Goal: Information Seeking & Learning: Understand process/instructions

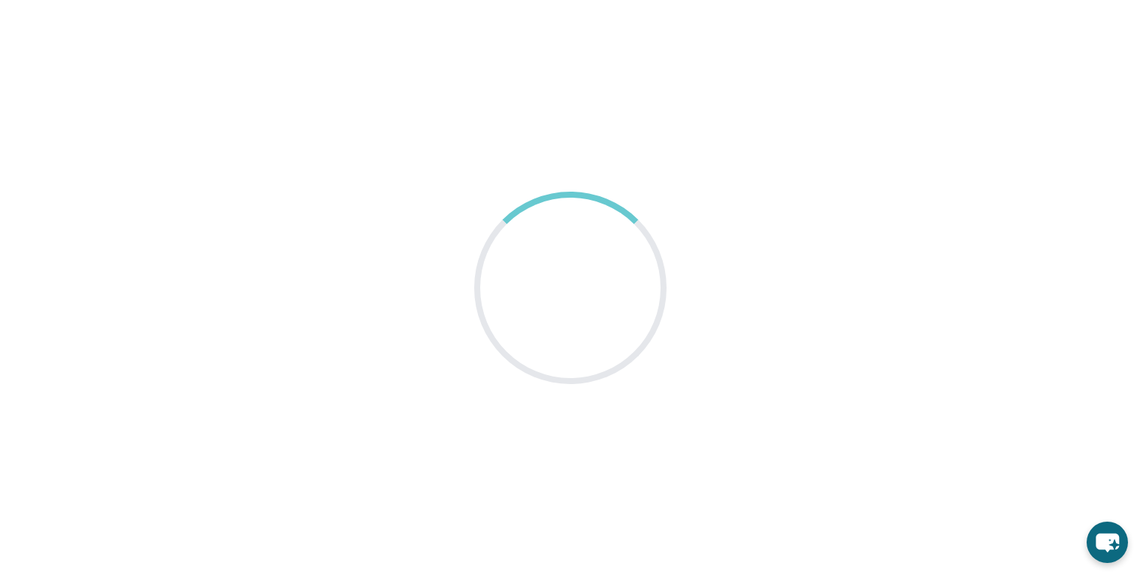
click at [95, 153] on main at bounding box center [570, 287] width 1140 height 575
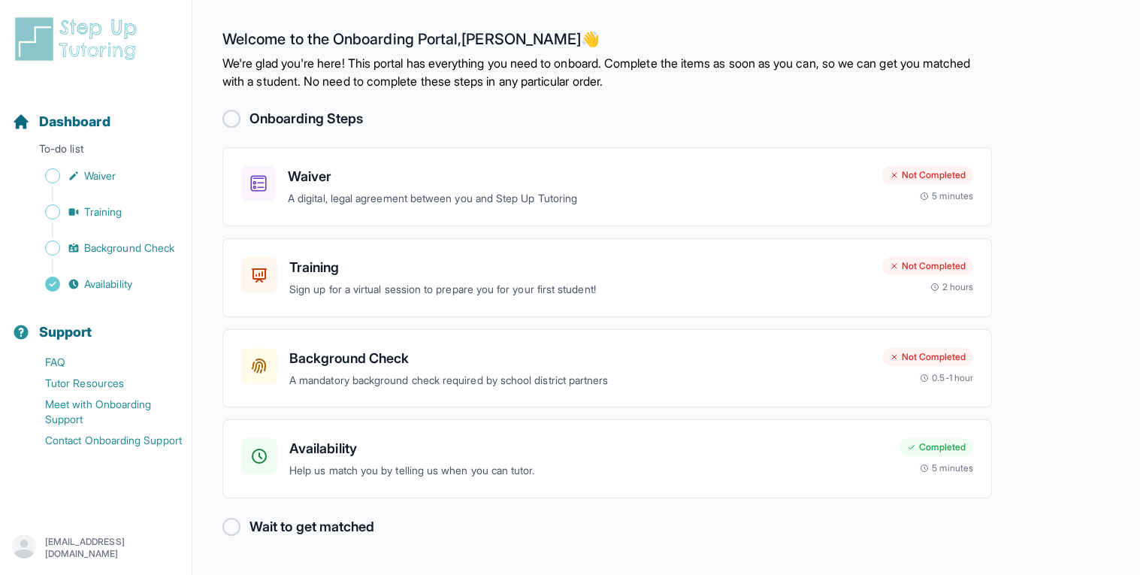
click at [230, 116] on div at bounding box center [232, 119] width 18 height 18
click at [398, 180] on h3 "Waiver" at bounding box center [579, 176] width 583 height 21
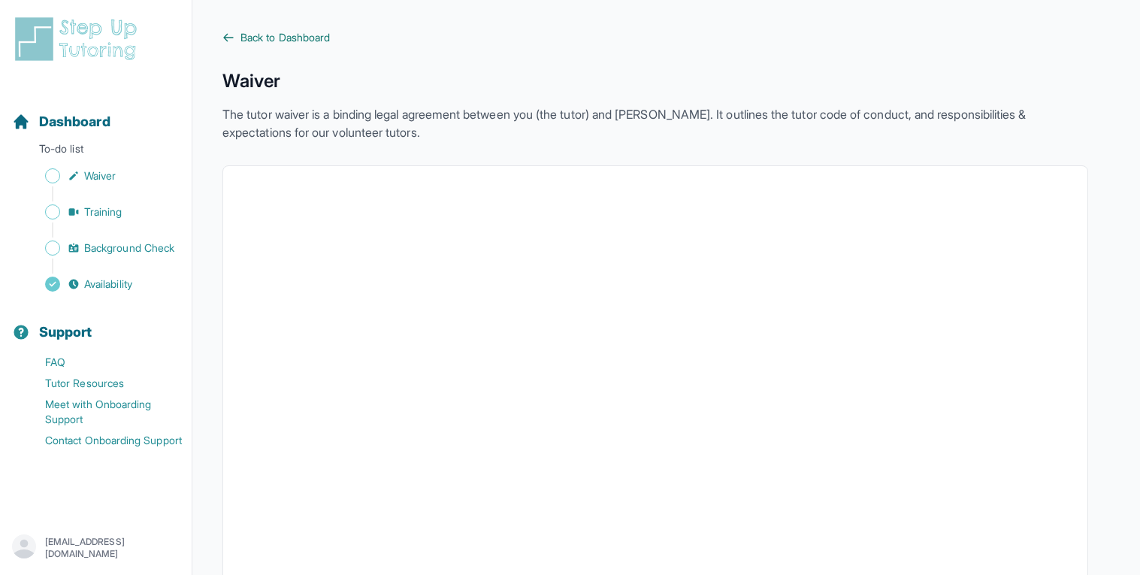
click at [242, 36] on span "Back to Dashboard" at bounding box center [285, 37] width 89 height 15
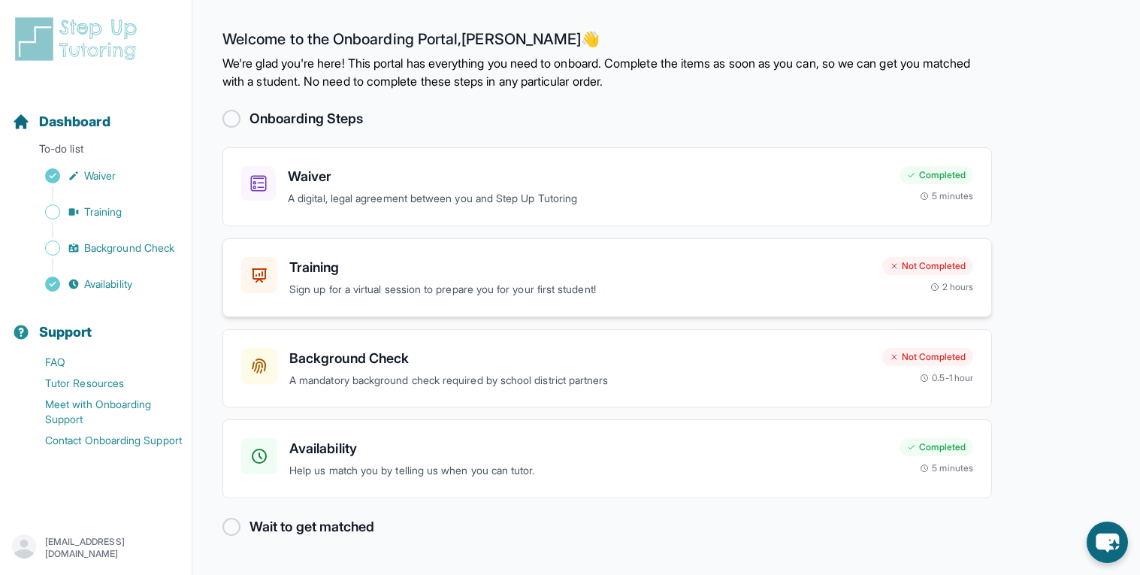
click at [431, 277] on h3 "Training" at bounding box center [579, 267] width 581 height 21
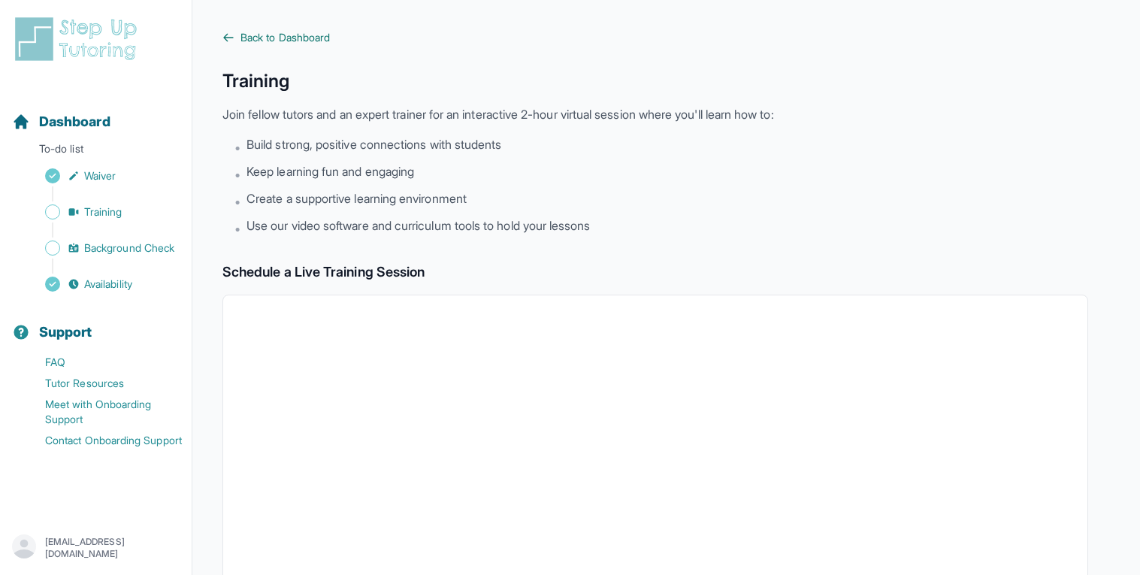
click at [255, 41] on span "Back to Dashboard" at bounding box center [285, 37] width 89 height 15
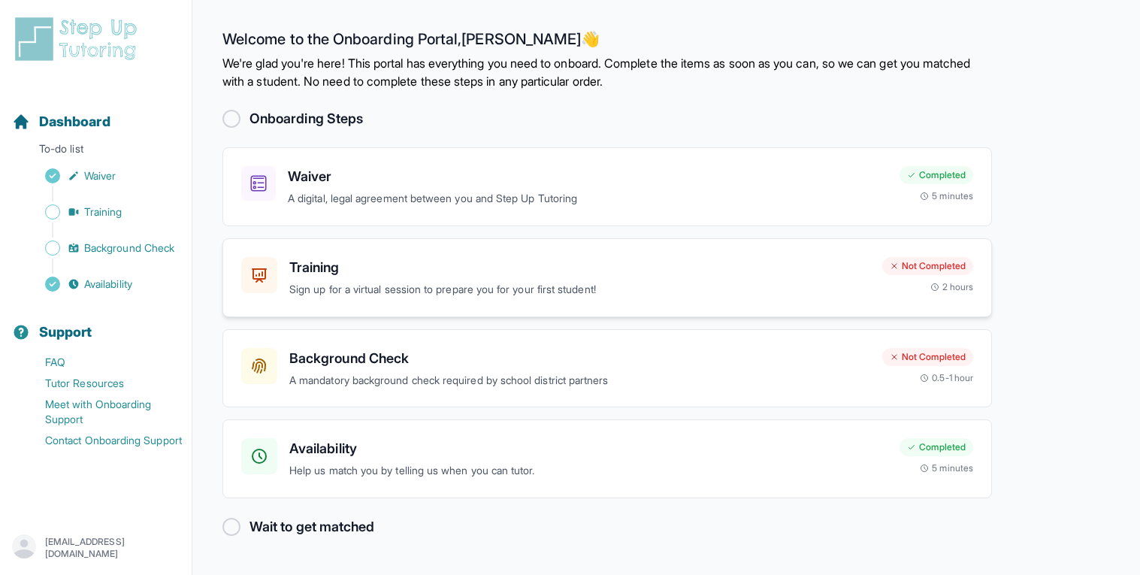
click at [559, 305] on div "Training Sign up for a virtual session to prepare you for your first student! N…" at bounding box center [608, 277] width 770 height 79
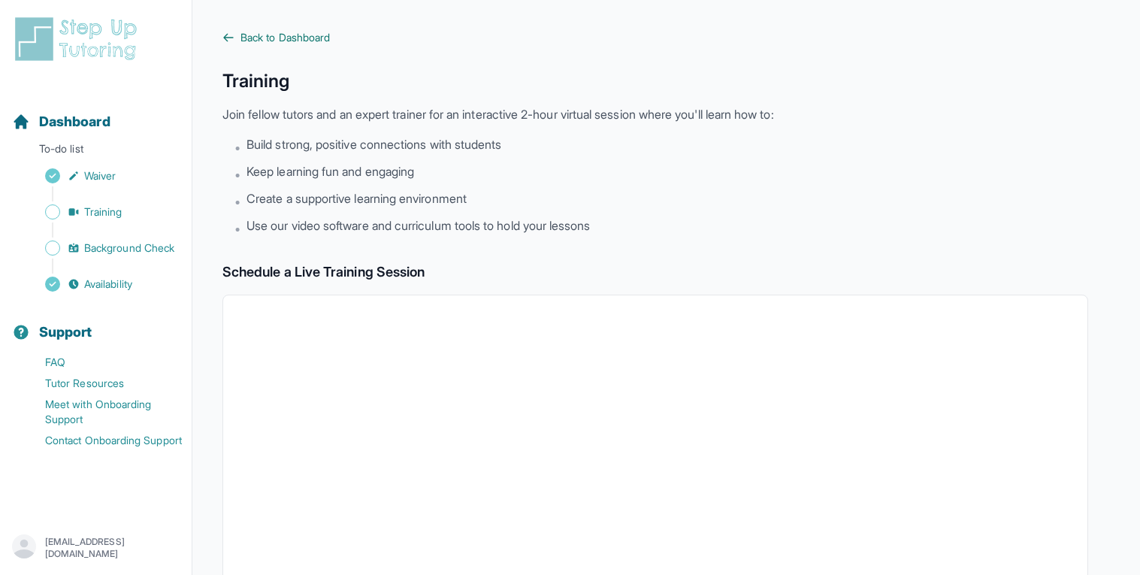
click at [244, 38] on span "Back to Dashboard" at bounding box center [285, 37] width 89 height 15
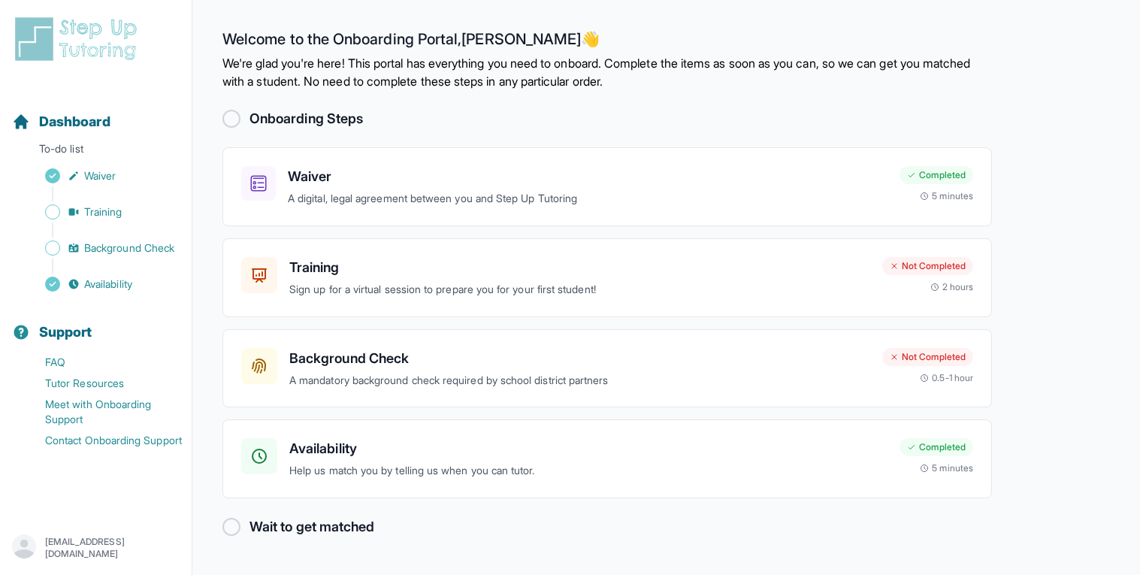
click at [234, 119] on div at bounding box center [232, 119] width 18 height 18
click at [323, 112] on h2 "Onboarding Steps" at bounding box center [307, 118] width 114 height 21
click at [231, 111] on div at bounding box center [232, 119] width 18 height 18
click at [79, 210] on icon "Sidebar" at bounding box center [74, 212] width 12 height 12
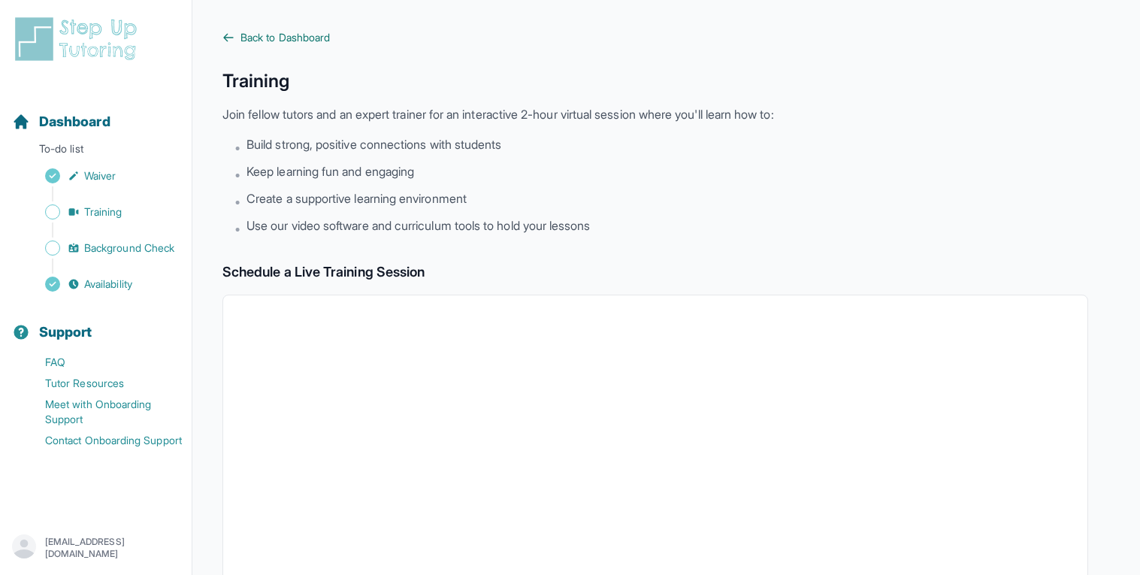
click at [284, 35] on span "Back to Dashboard" at bounding box center [285, 37] width 89 height 15
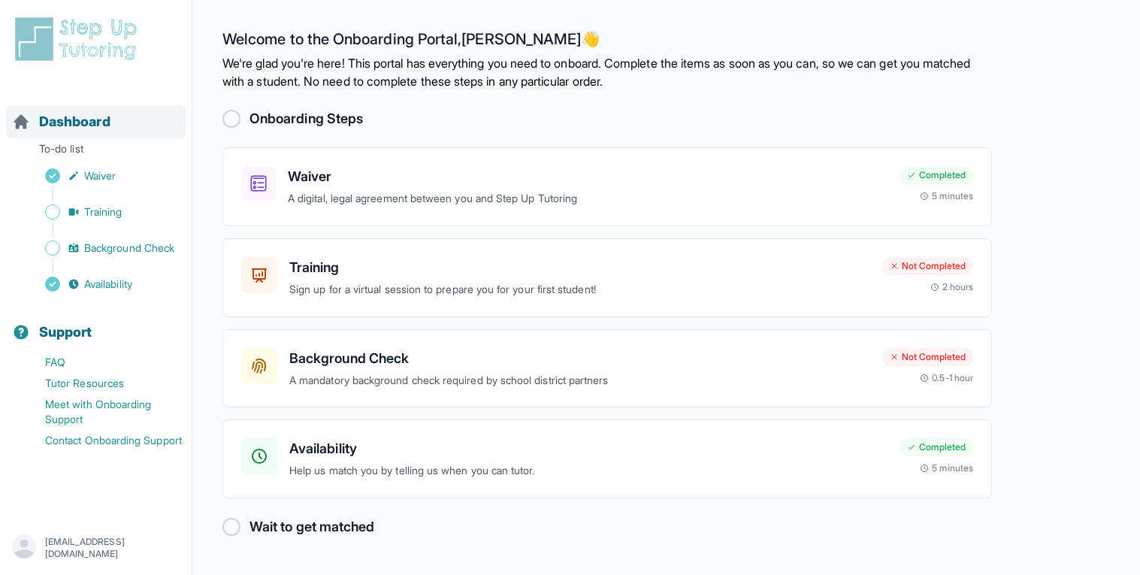
click at [30, 106] on div "Dashboard" at bounding box center [96, 121] width 180 height 33
click at [404, 253] on div "Training Sign up for a virtual session to prepare you for your first student! N…" at bounding box center [608, 277] width 770 height 79
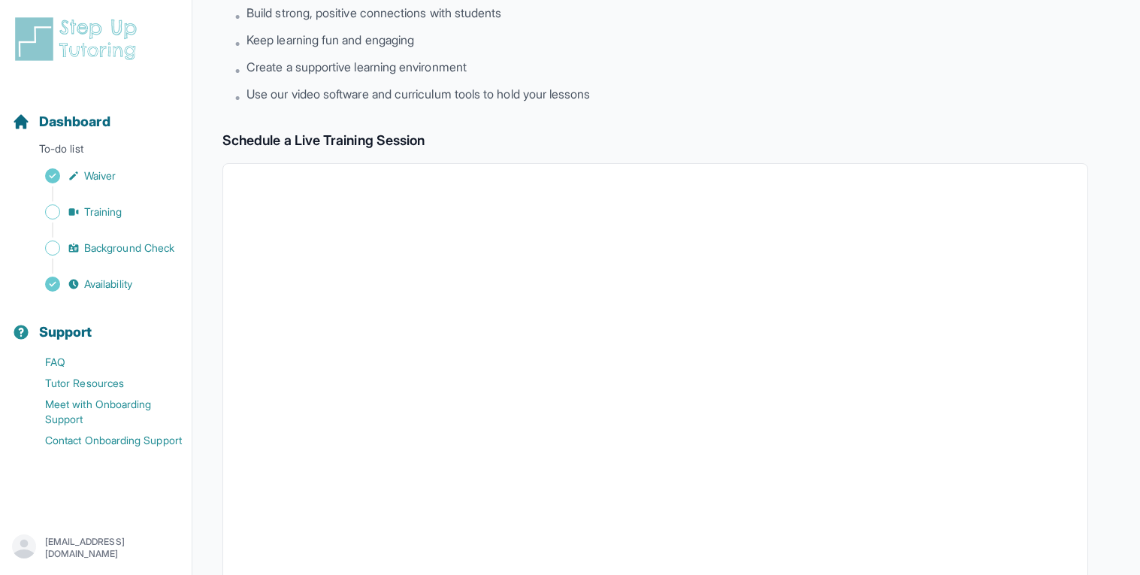
scroll to position [483, 0]
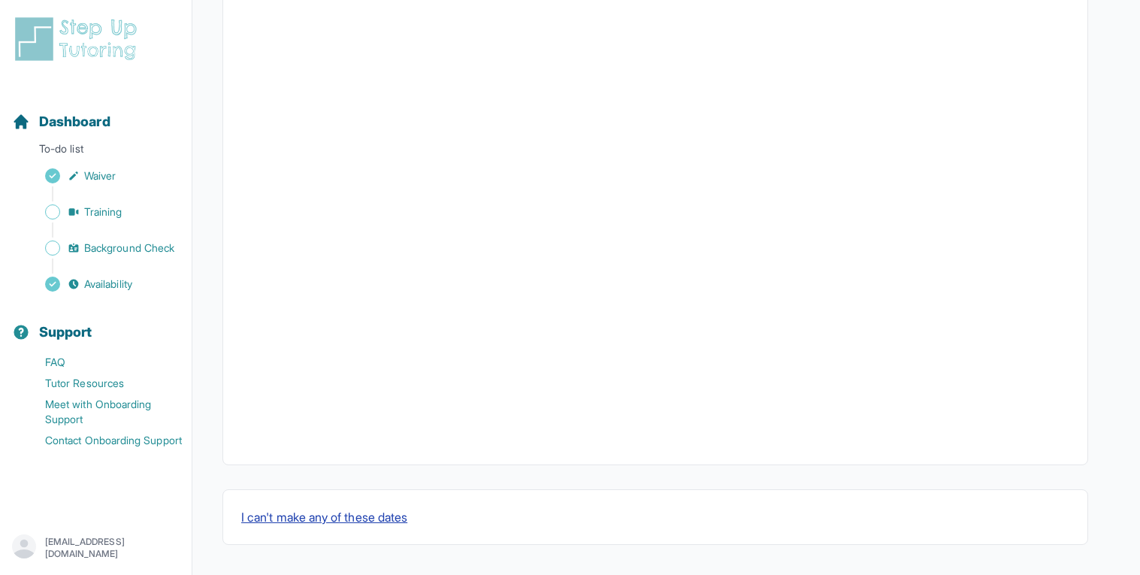
click at [386, 521] on button "I can't make any of these dates" at bounding box center [324, 517] width 166 height 18
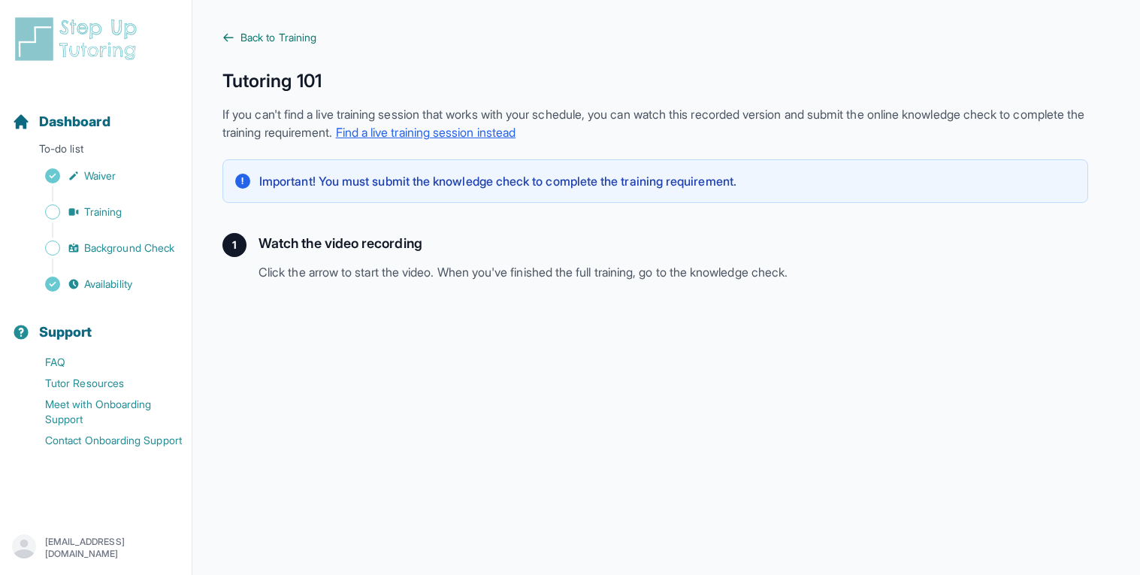
click at [253, 42] on span "Back to Training" at bounding box center [279, 37] width 76 height 15
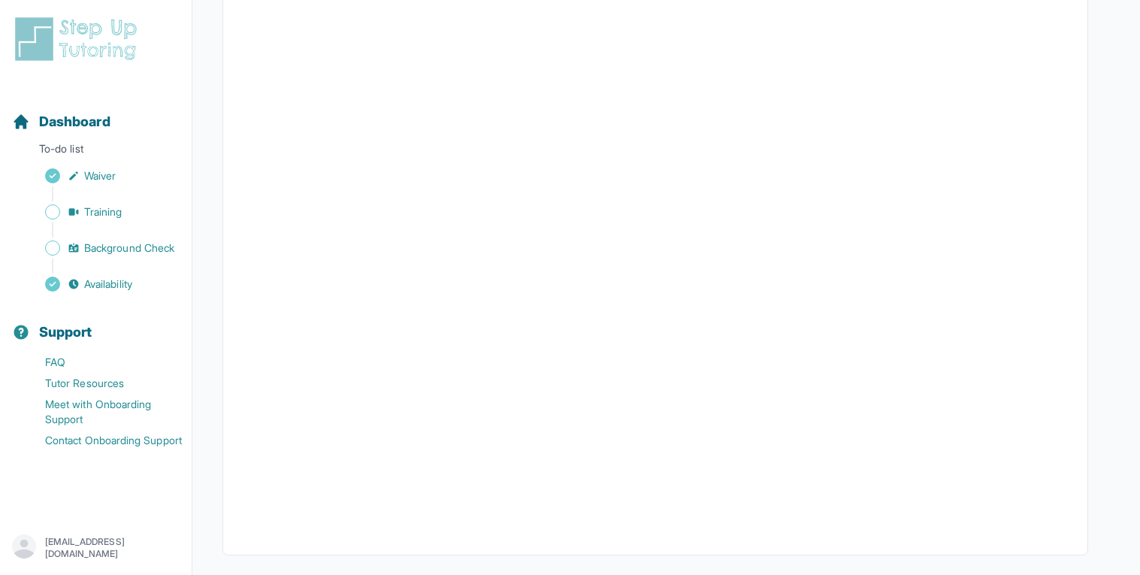
scroll to position [483, 0]
click at [323, 514] on button "I can't make any of these dates" at bounding box center [324, 517] width 166 height 18
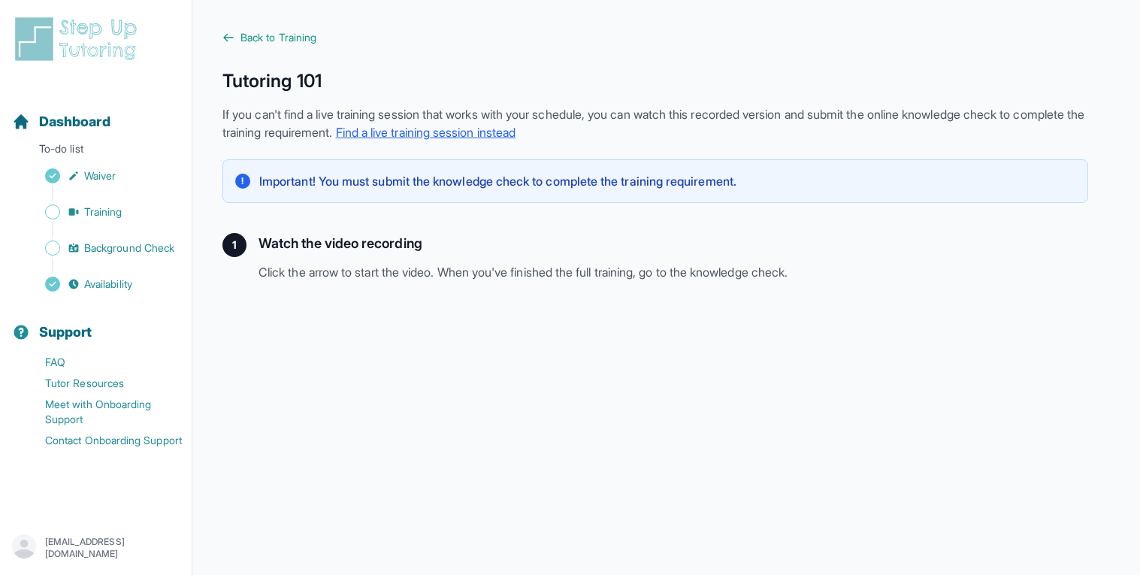
scroll to position [371, 0]
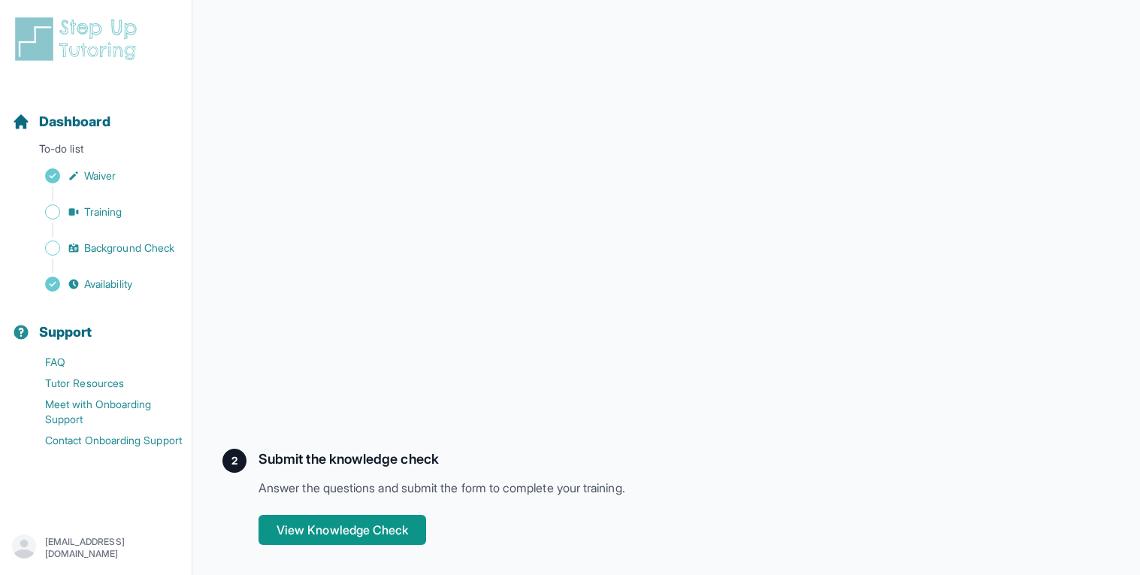
click at [931, 446] on div "Back to Training Tutoring 101 If you can't find a live training session that wo…" at bounding box center [656, 102] width 866 height 886
click at [381, 531] on button "View Knowledge Check" at bounding box center [343, 530] width 168 height 30
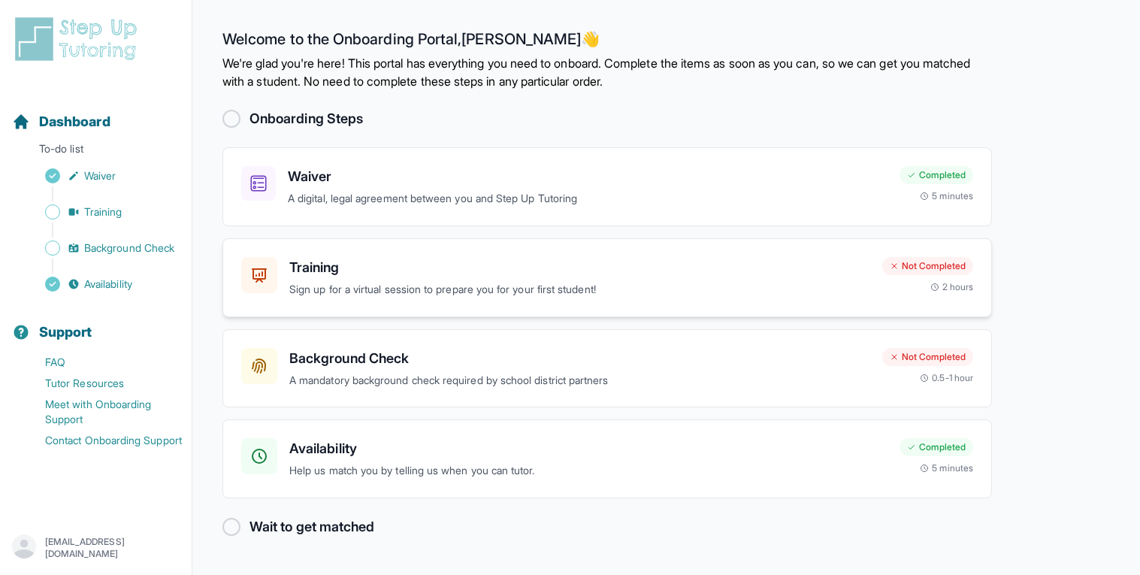
click at [639, 248] on div "Training Sign up for a virtual session to prepare you for your first student! N…" at bounding box center [608, 277] width 770 height 79
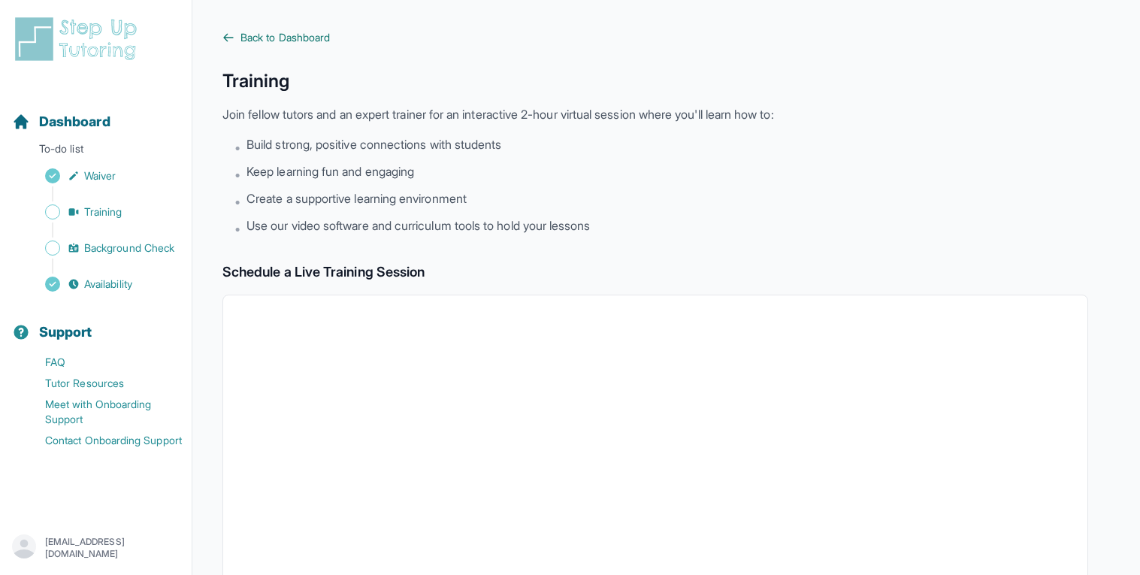
click at [258, 33] on span "Back to Dashboard" at bounding box center [285, 37] width 89 height 15
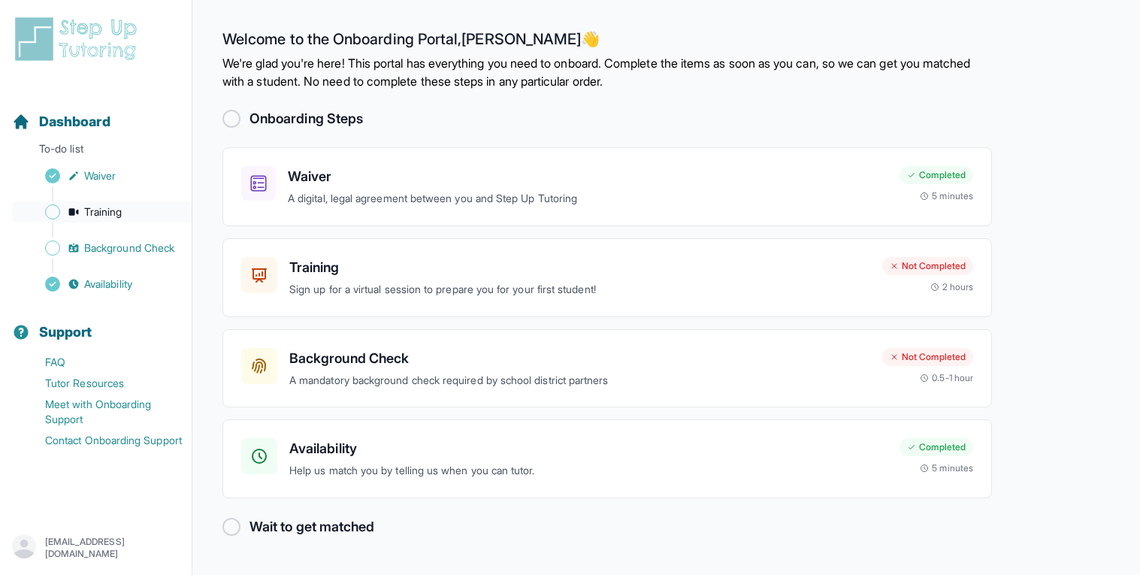
click at [106, 211] on span "Training" at bounding box center [103, 211] width 38 height 15
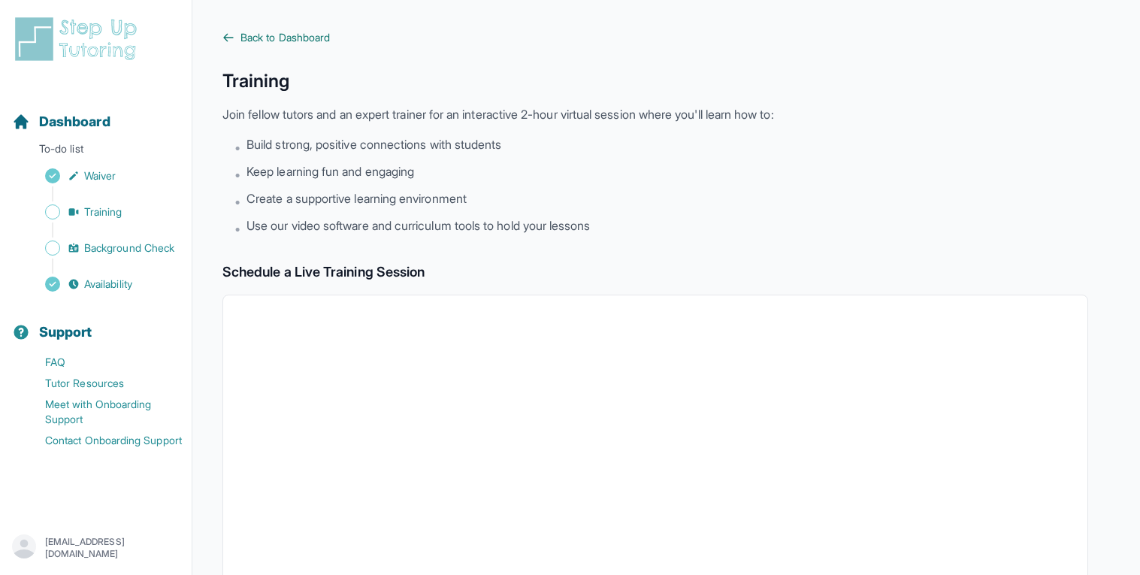
click at [293, 42] on span "Back to Dashboard" at bounding box center [285, 37] width 89 height 15
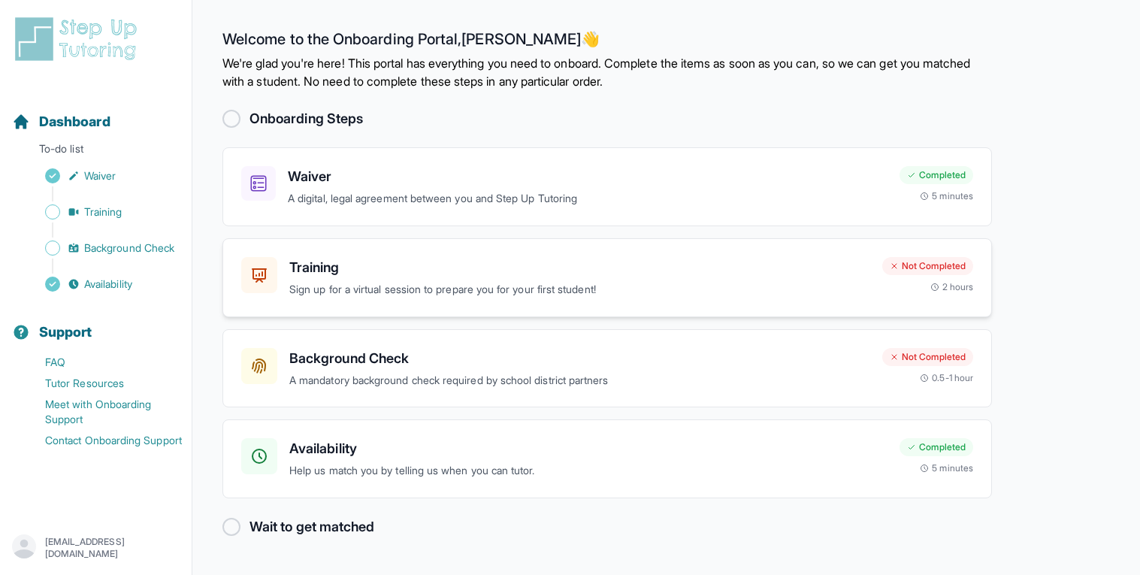
click at [902, 265] on div "Not Completed" at bounding box center [928, 266] width 91 height 18
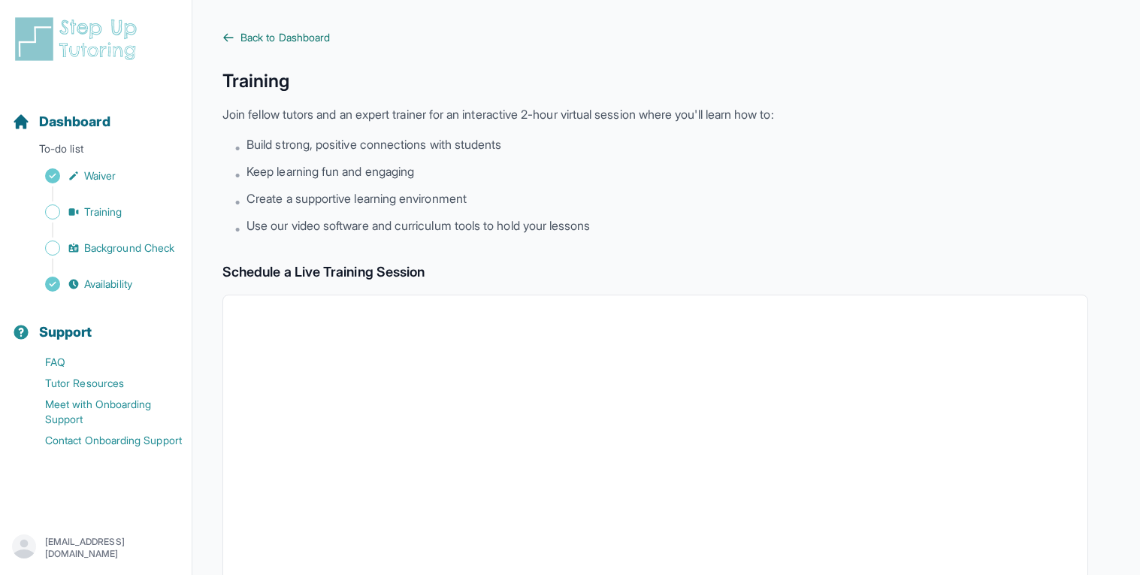
click at [244, 30] on span "Back to Dashboard" at bounding box center [285, 37] width 89 height 15
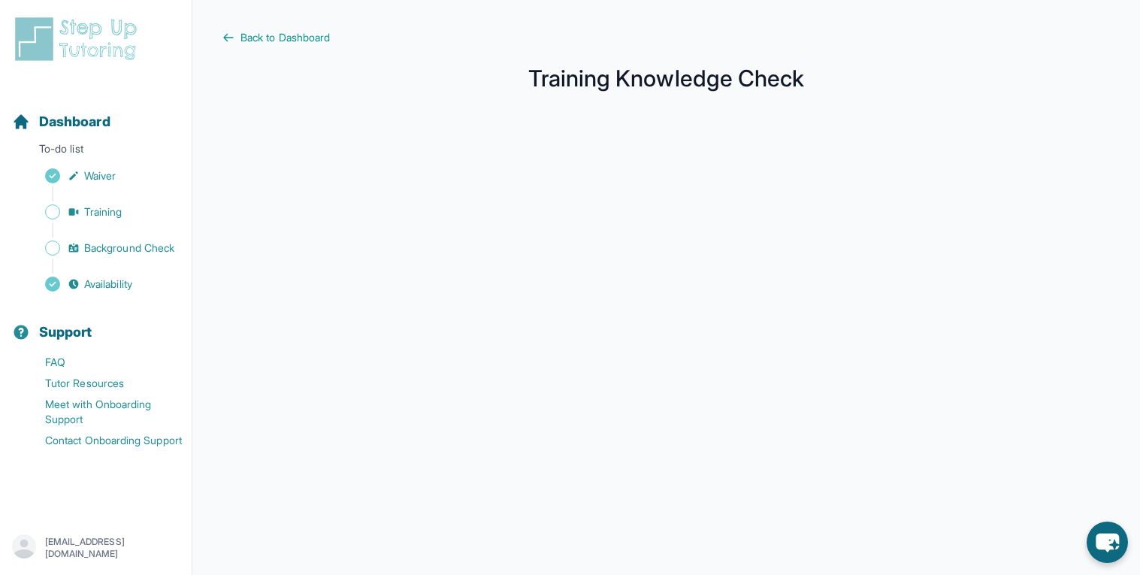
click at [538, 129] on iframe at bounding box center [667, 437] width 840 height 616
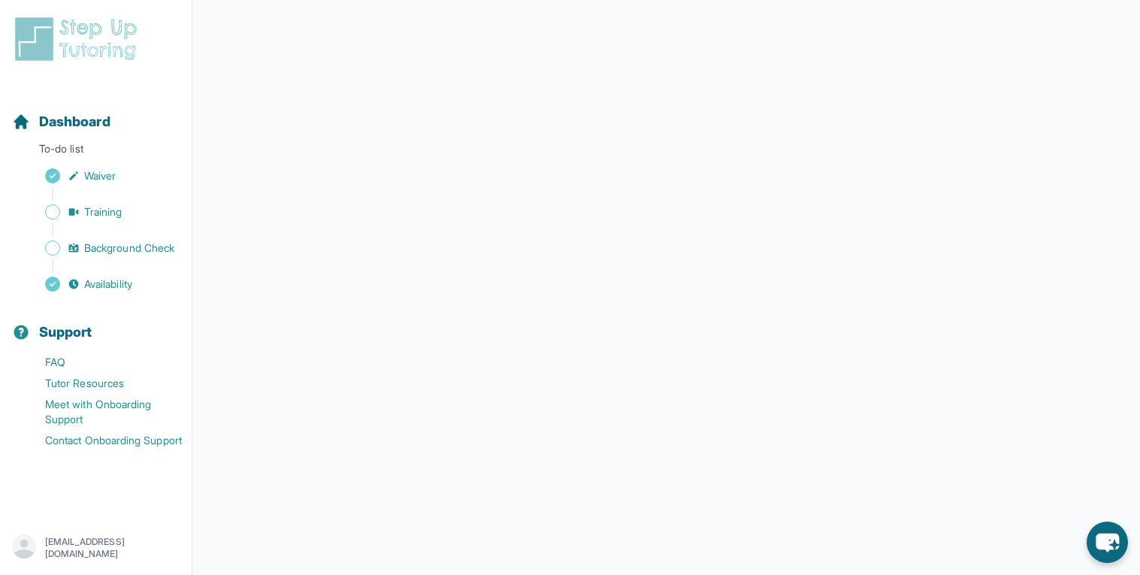
scroll to position [136, 0]
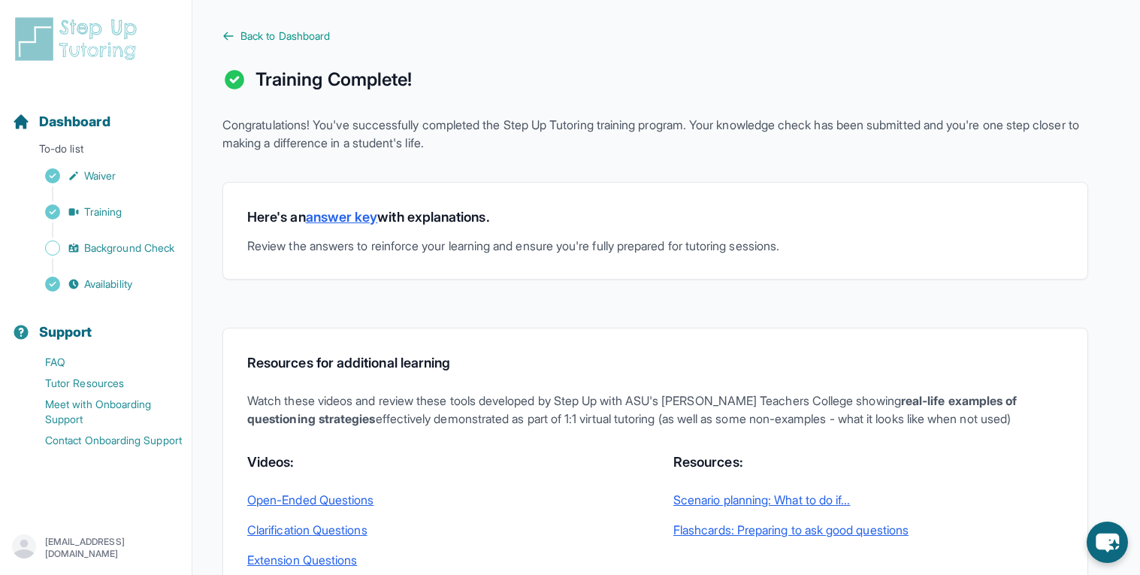
scroll to position [2, 0]
click at [350, 213] on link "answer key" at bounding box center [342, 216] width 72 height 16
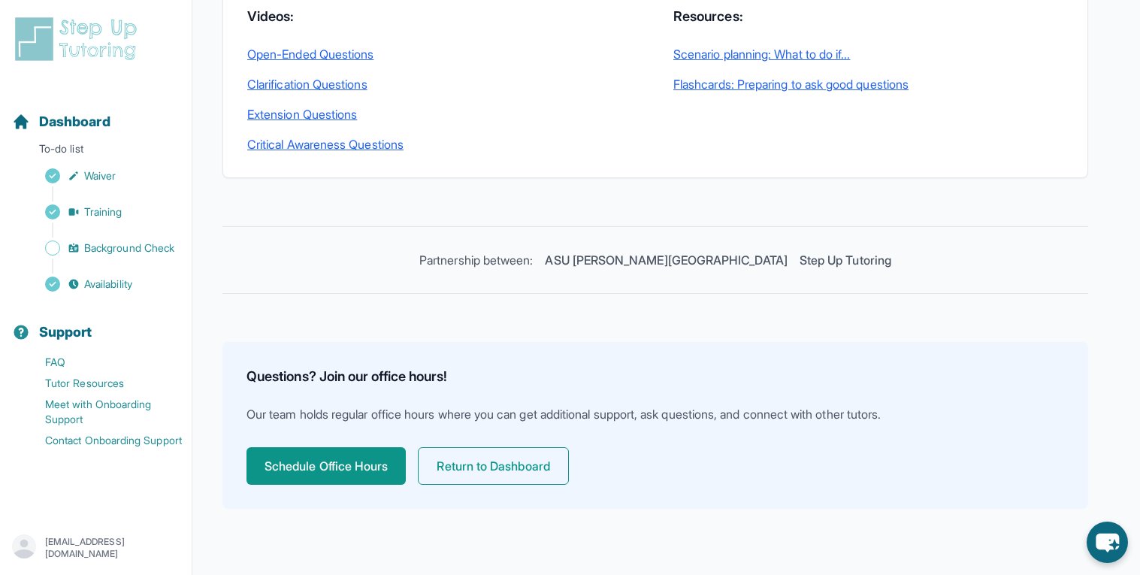
scroll to position [0, 0]
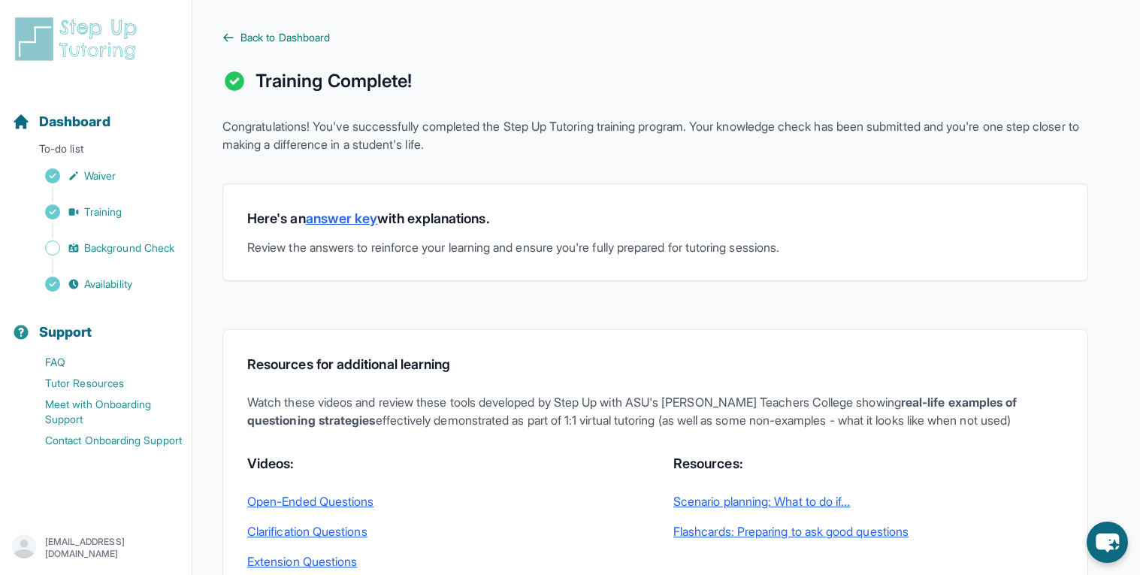
click at [244, 38] on span "Back to Dashboard" at bounding box center [285, 37] width 89 height 15
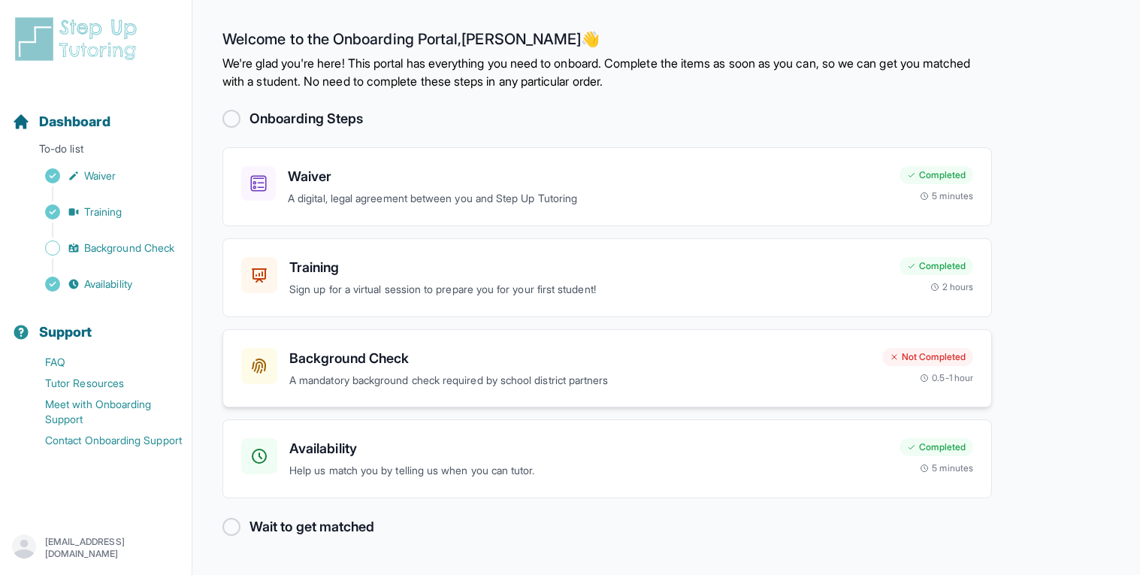
click at [428, 373] on p "A mandatory background check required by school district partners" at bounding box center [579, 380] width 581 height 17
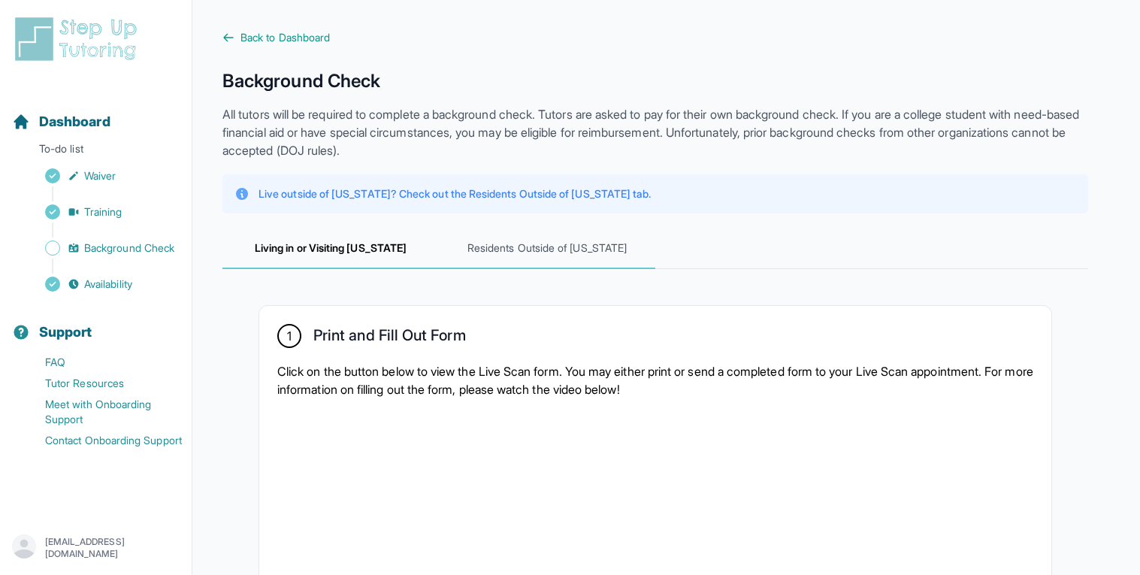
click at [516, 242] on span "Residents Outside of [US_STATE]" at bounding box center [547, 249] width 217 height 41
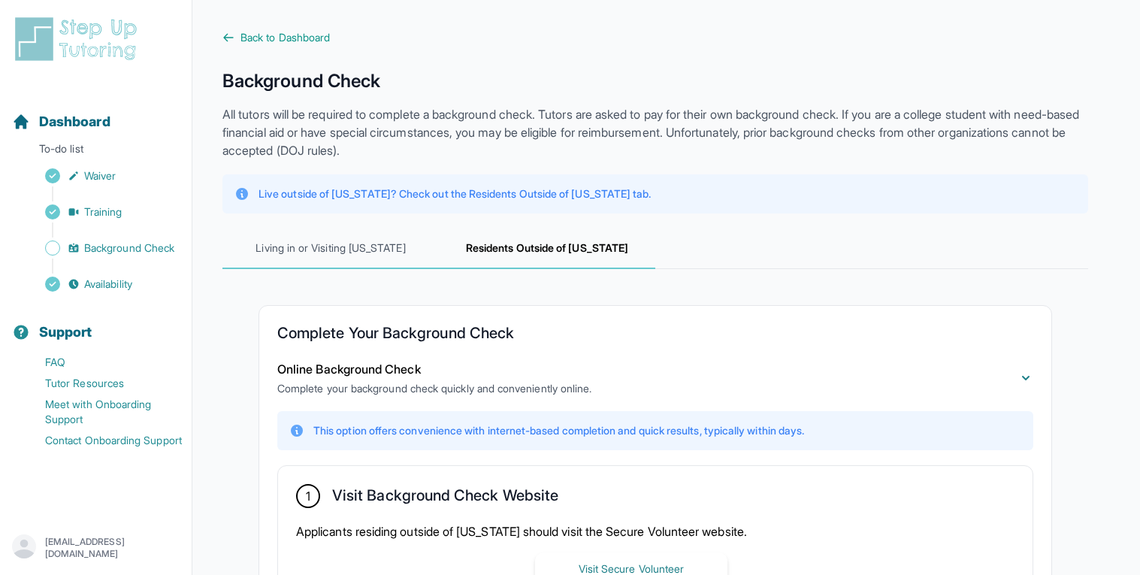
click at [367, 241] on span "Living in or Visiting [US_STATE]" at bounding box center [331, 249] width 217 height 41
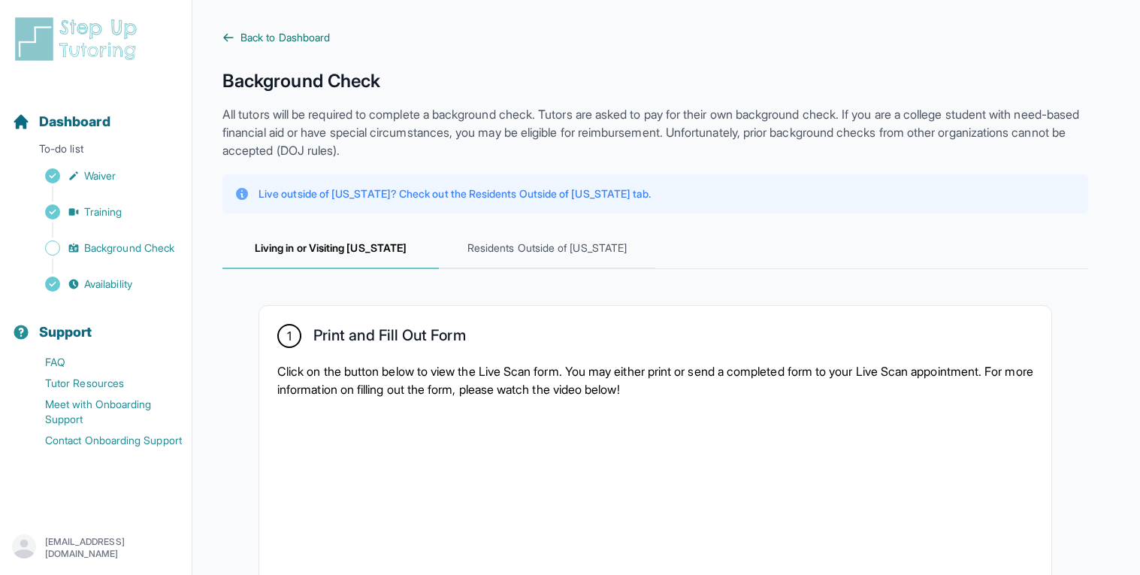
click at [307, 34] on span "Back to Dashboard" at bounding box center [285, 37] width 89 height 15
